Goal: Transaction & Acquisition: Purchase product/service

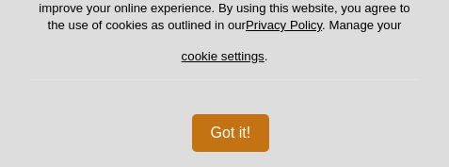
select select "[GEOGRAPHIC_DATA]"
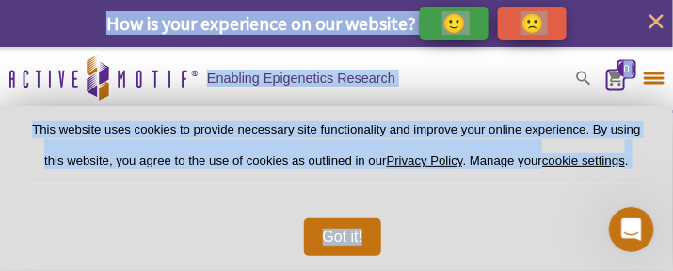
click at [448, 71] on link "0" at bounding box center [615, 81] width 17 height 20
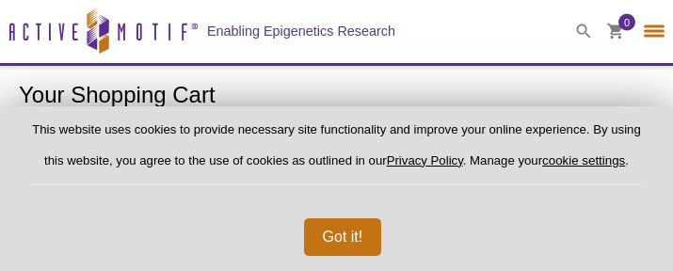
select select "[GEOGRAPHIC_DATA]"
